Goal: Find specific page/section: Find specific page/section

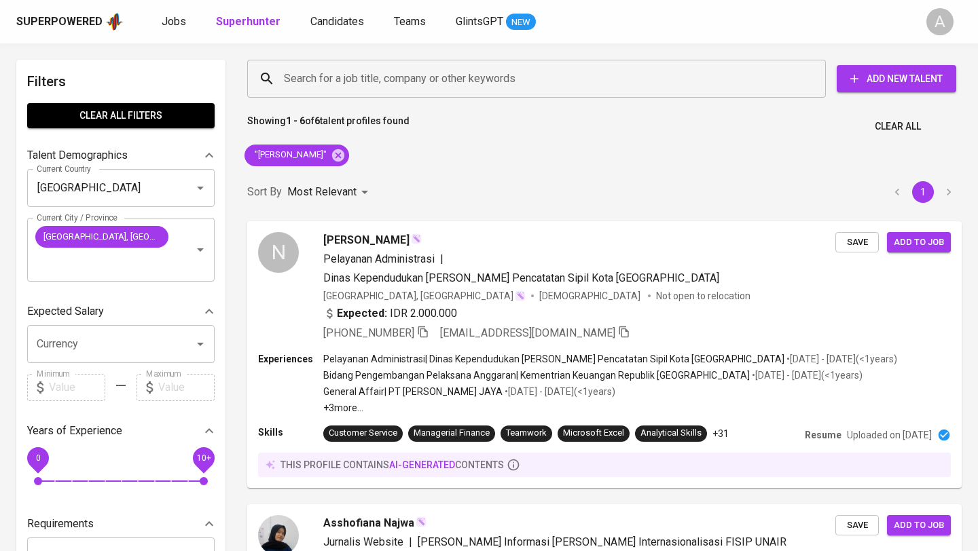
click at [900, 133] on span "Clear All" at bounding box center [898, 126] width 46 height 17
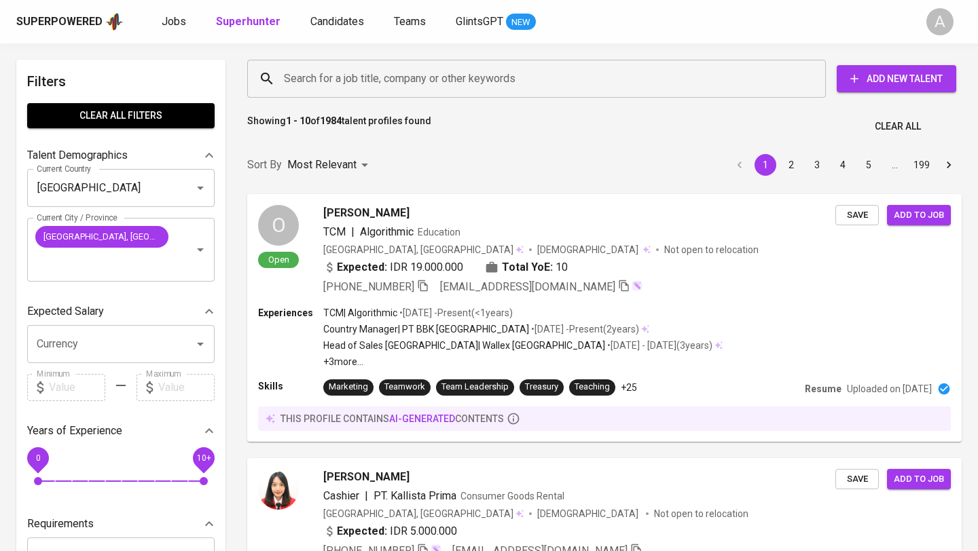
click at [440, 77] on input "Search for a job title, company or other keywords" at bounding box center [539, 79] width 519 height 26
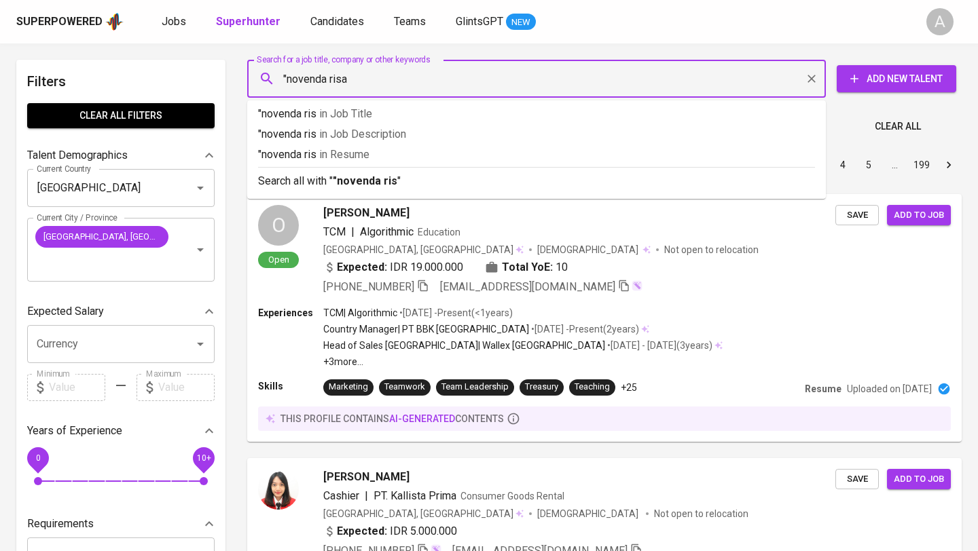
type input ""novenda risa""
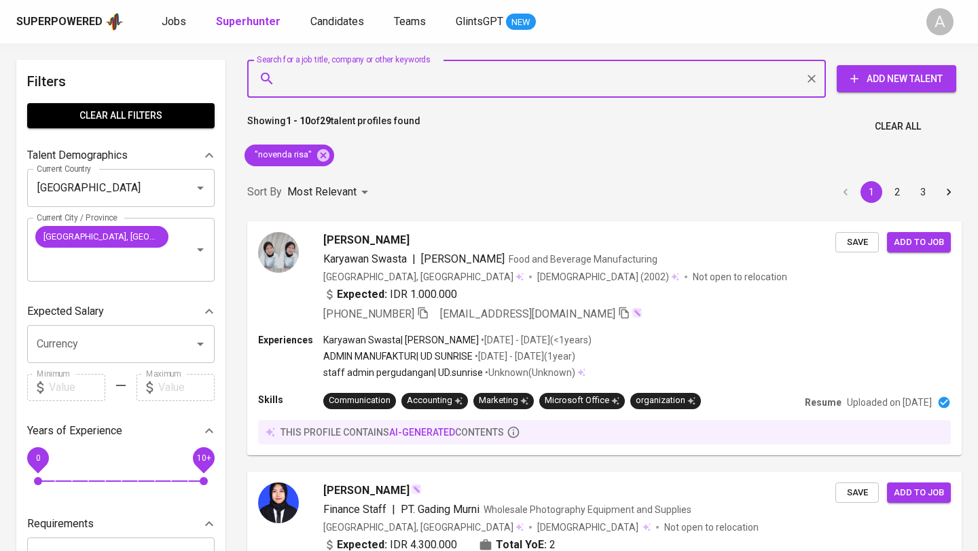
click at [878, 122] on span "Clear All" at bounding box center [898, 126] width 46 height 17
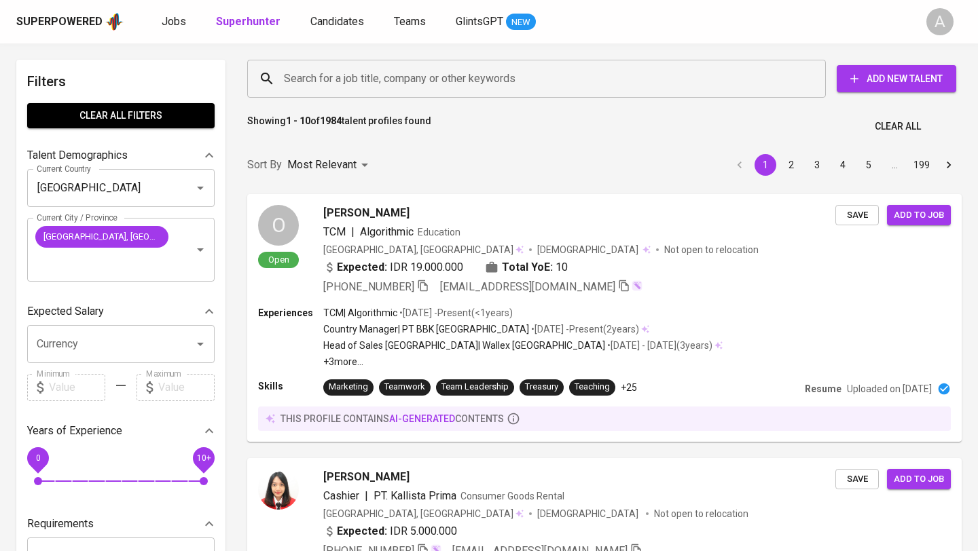
click at [898, 128] on span "Clear All" at bounding box center [898, 126] width 46 height 17
click at [538, 86] on input "Search for a job title, company or other keywords" at bounding box center [539, 79] width 519 height 26
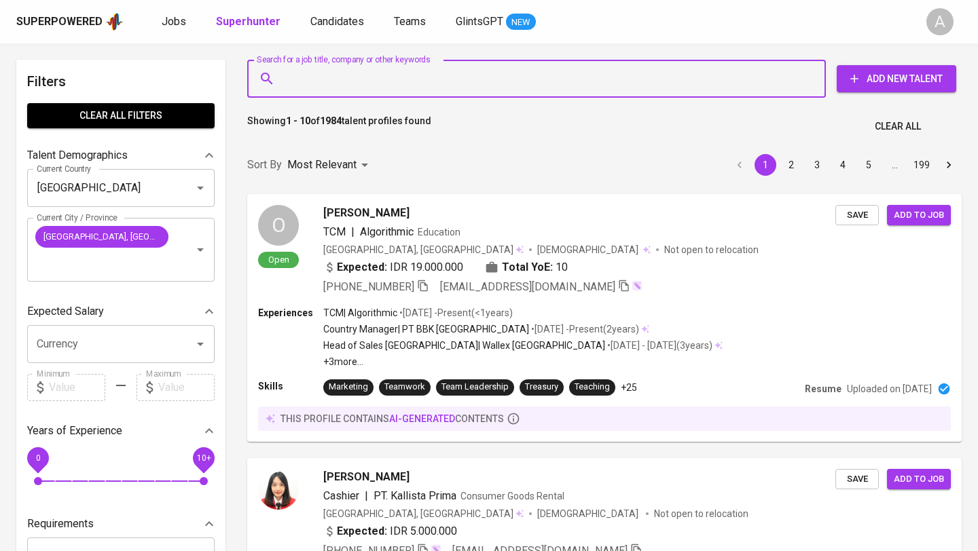
paste input "Lutfiah [PERSON_NAME]"
type input "Lutfiah [PERSON_NAME]"
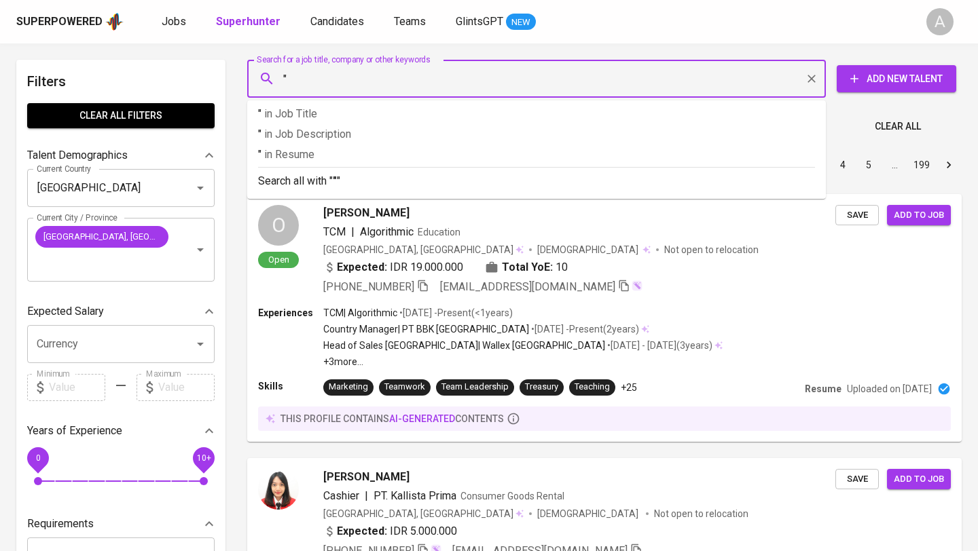
paste input "Lutfiah [PERSON_NAME]"
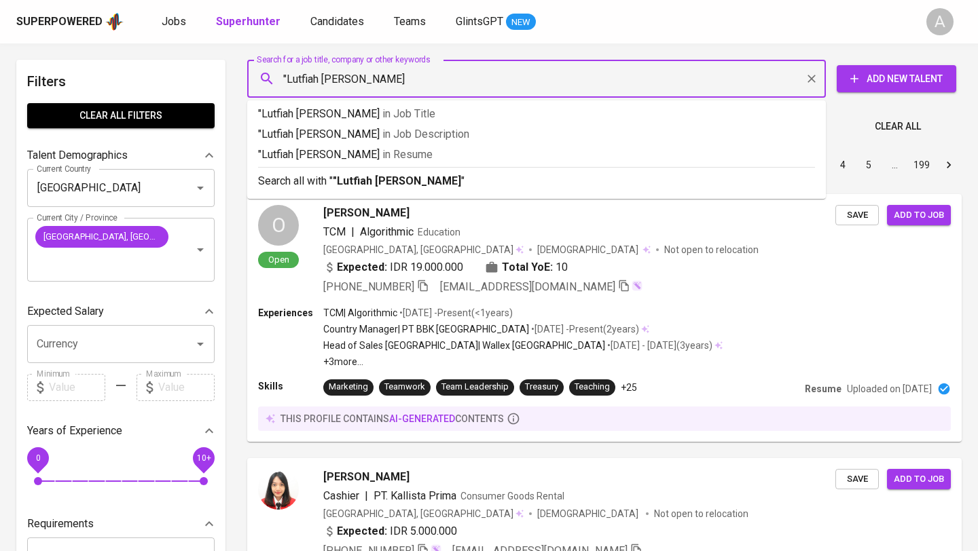
type input ""Lutfiah [PERSON_NAME]""
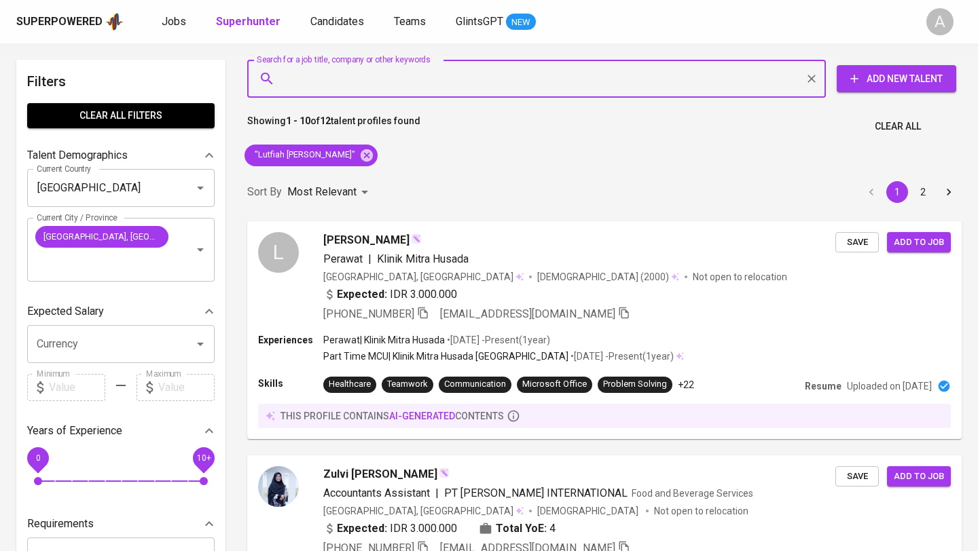
click at [911, 125] on span "Clear All" at bounding box center [898, 126] width 46 height 17
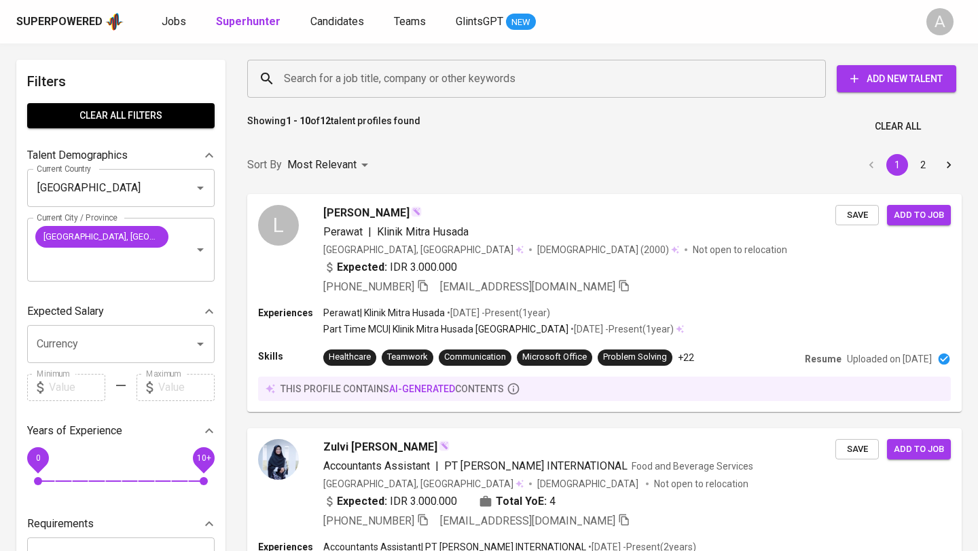
click at [577, 81] on input "Search for a job title, company or other keywords" at bounding box center [539, 79] width 519 height 26
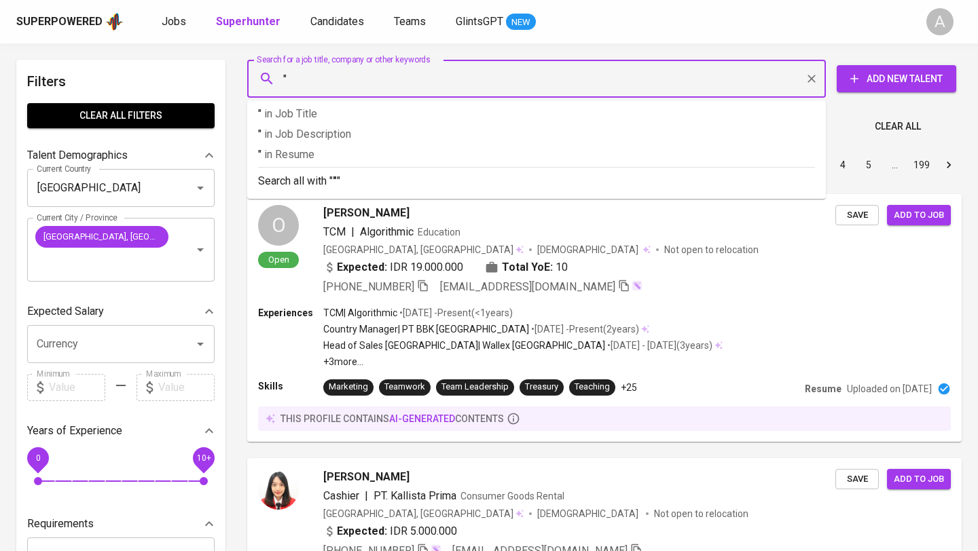
paste input "[PERSON_NAME] Muharrani [PERSON_NAME]"
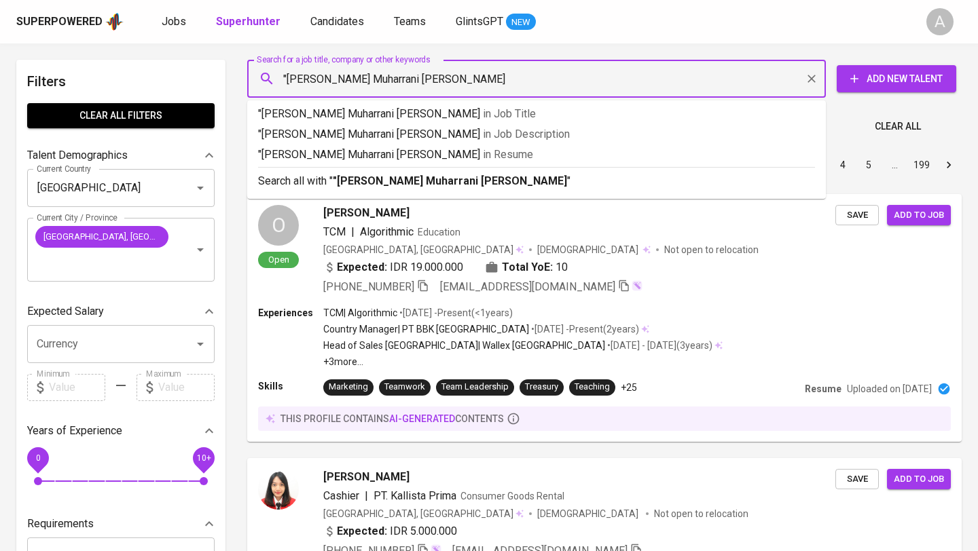
type input ""[PERSON_NAME] Muharrani [PERSON_NAME]""
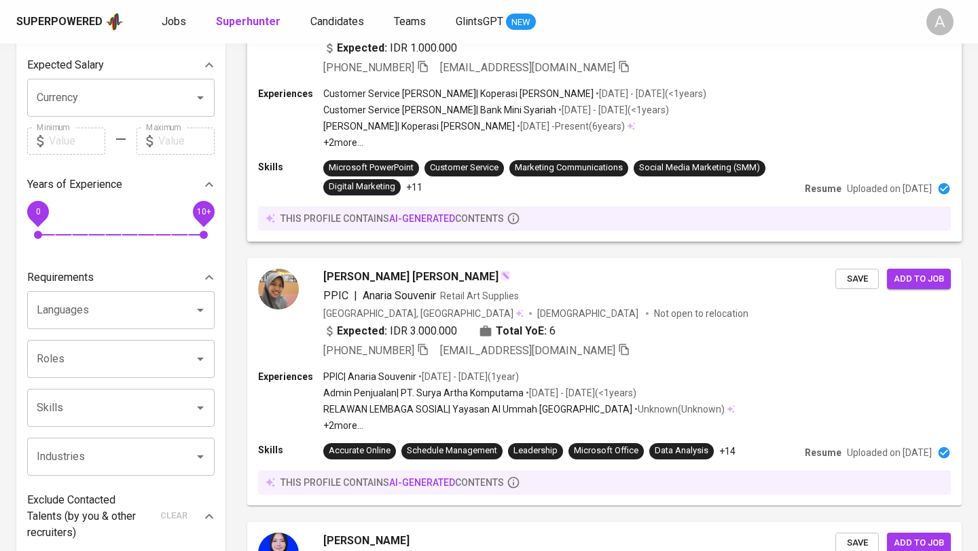
scroll to position [247, 0]
